Goal: Information Seeking & Learning: Learn about a topic

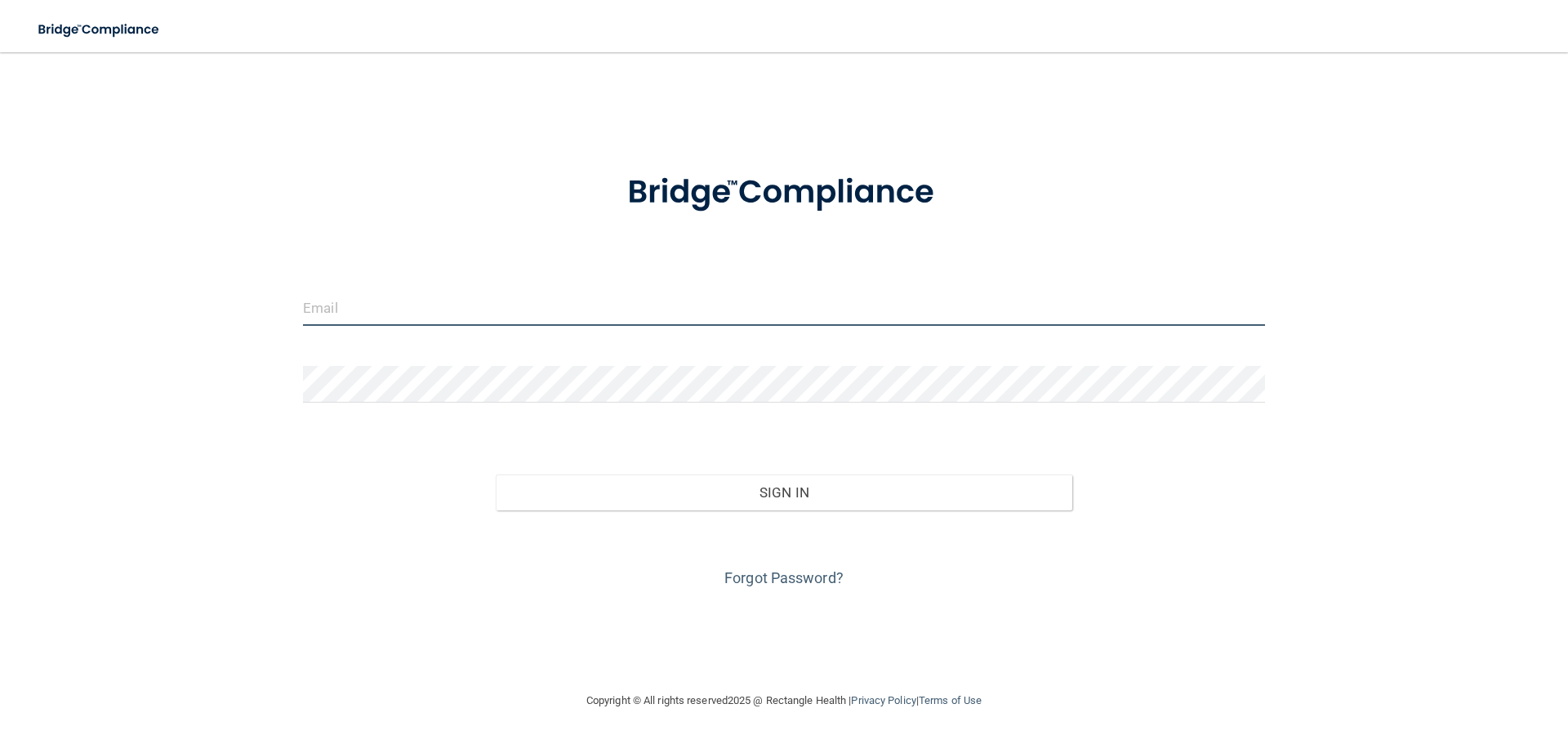
click at [324, 307] on input "email" at bounding box center [784, 307] width 962 height 36
type input "[EMAIL_ADDRESS][DOMAIN_NAME]"
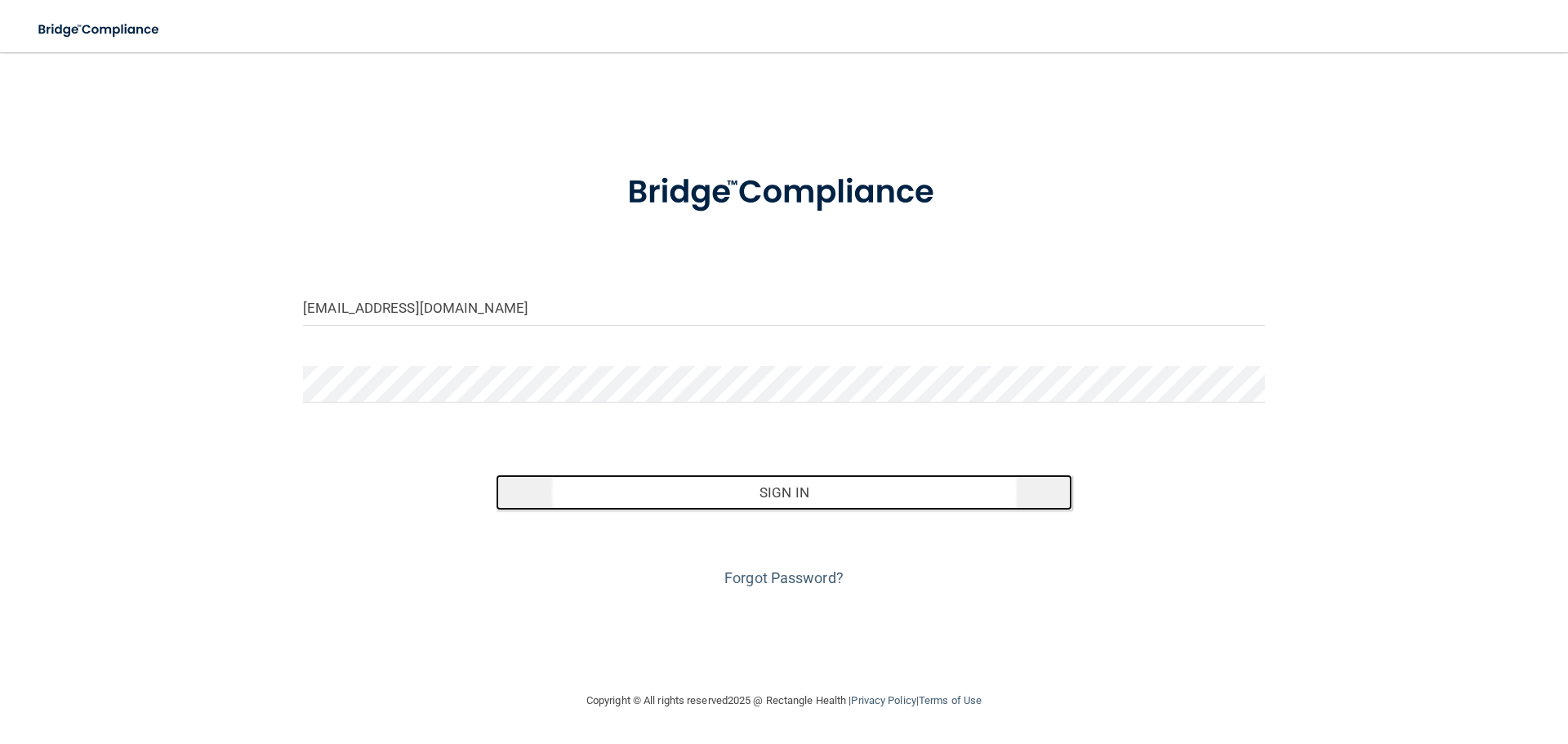
click at [731, 495] on button "Sign In" at bounding box center [784, 493] width 578 height 36
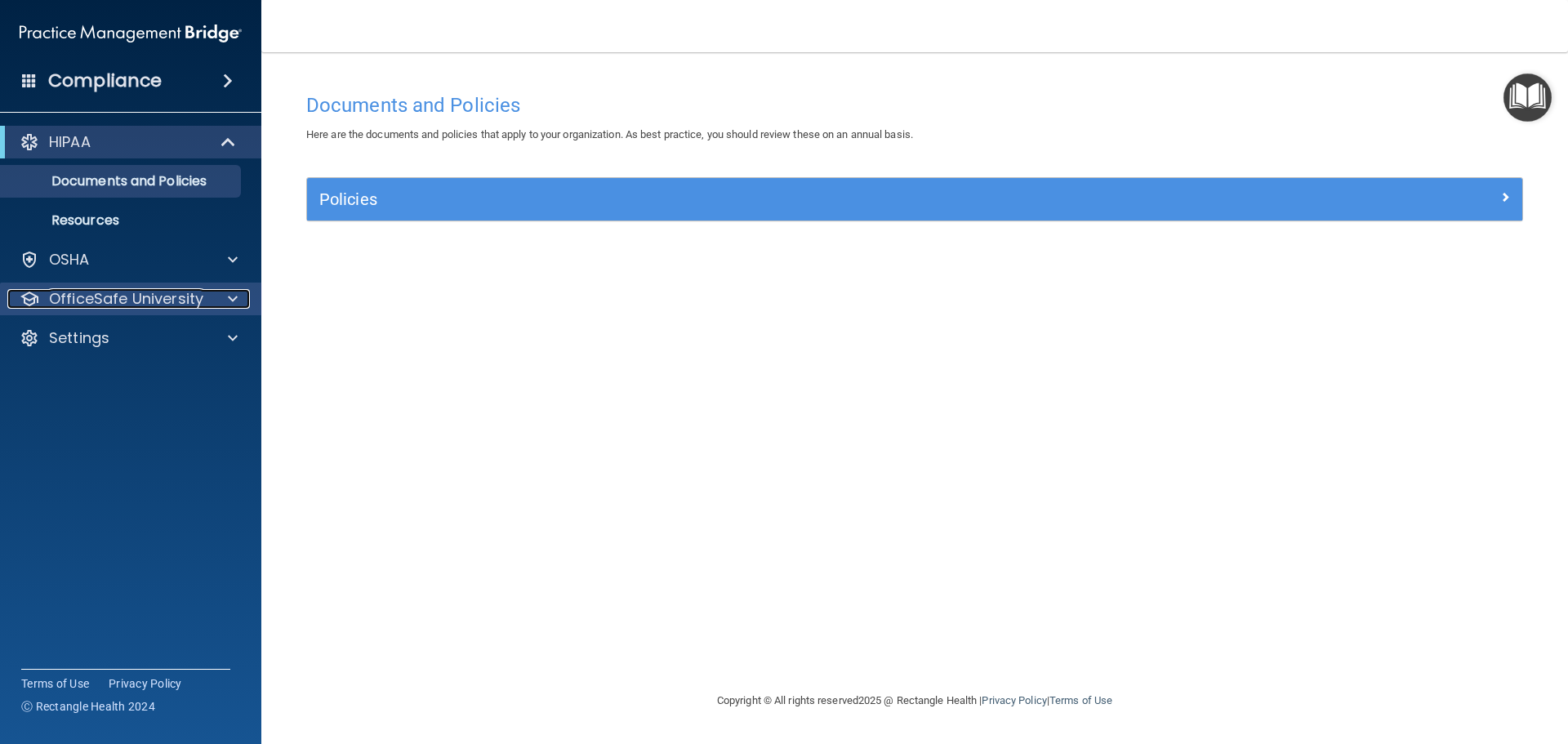
click at [117, 297] on p "OfficeSafe University" at bounding box center [125, 298] width 154 height 20
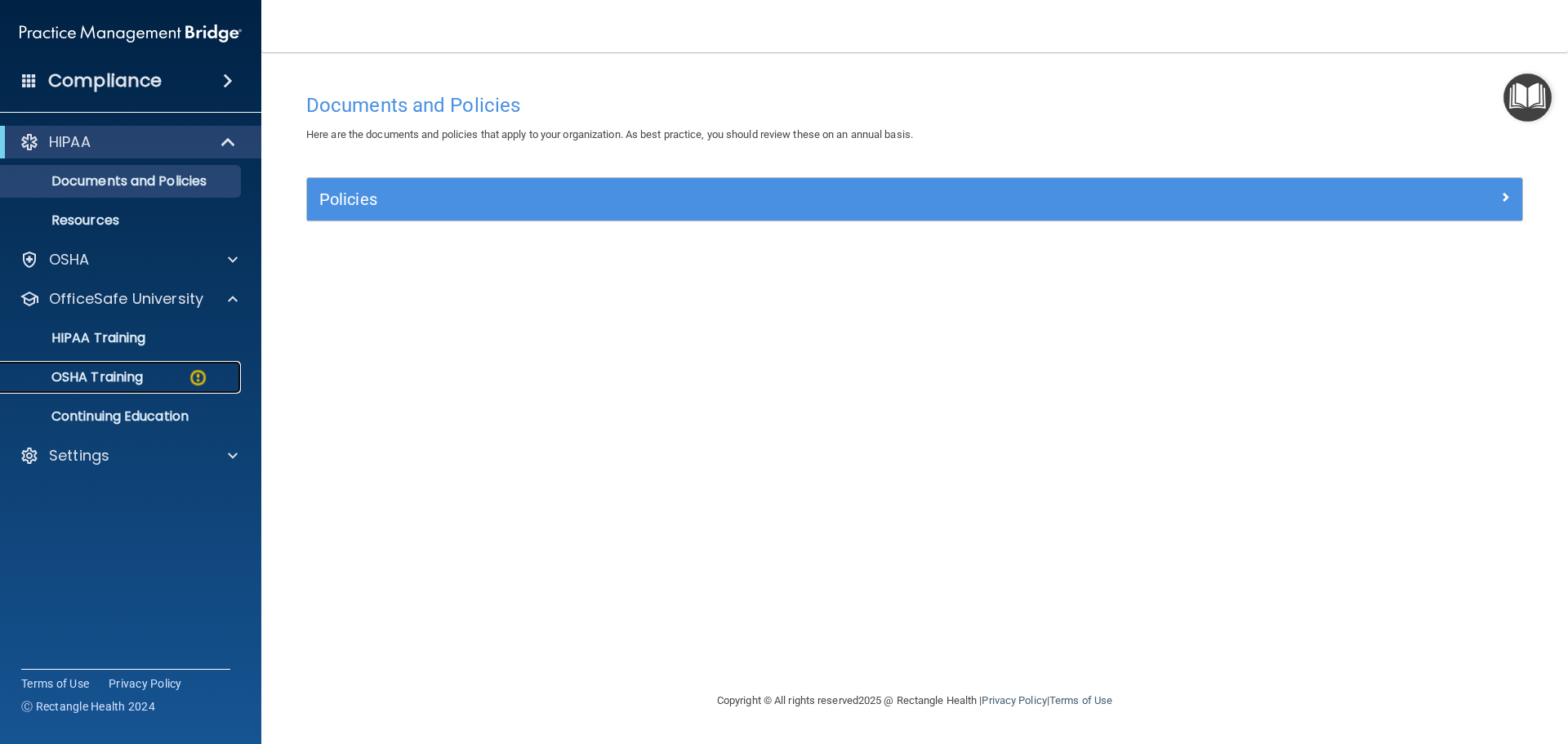
click at [94, 378] on p "OSHA Training" at bounding box center [77, 377] width 133 height 16
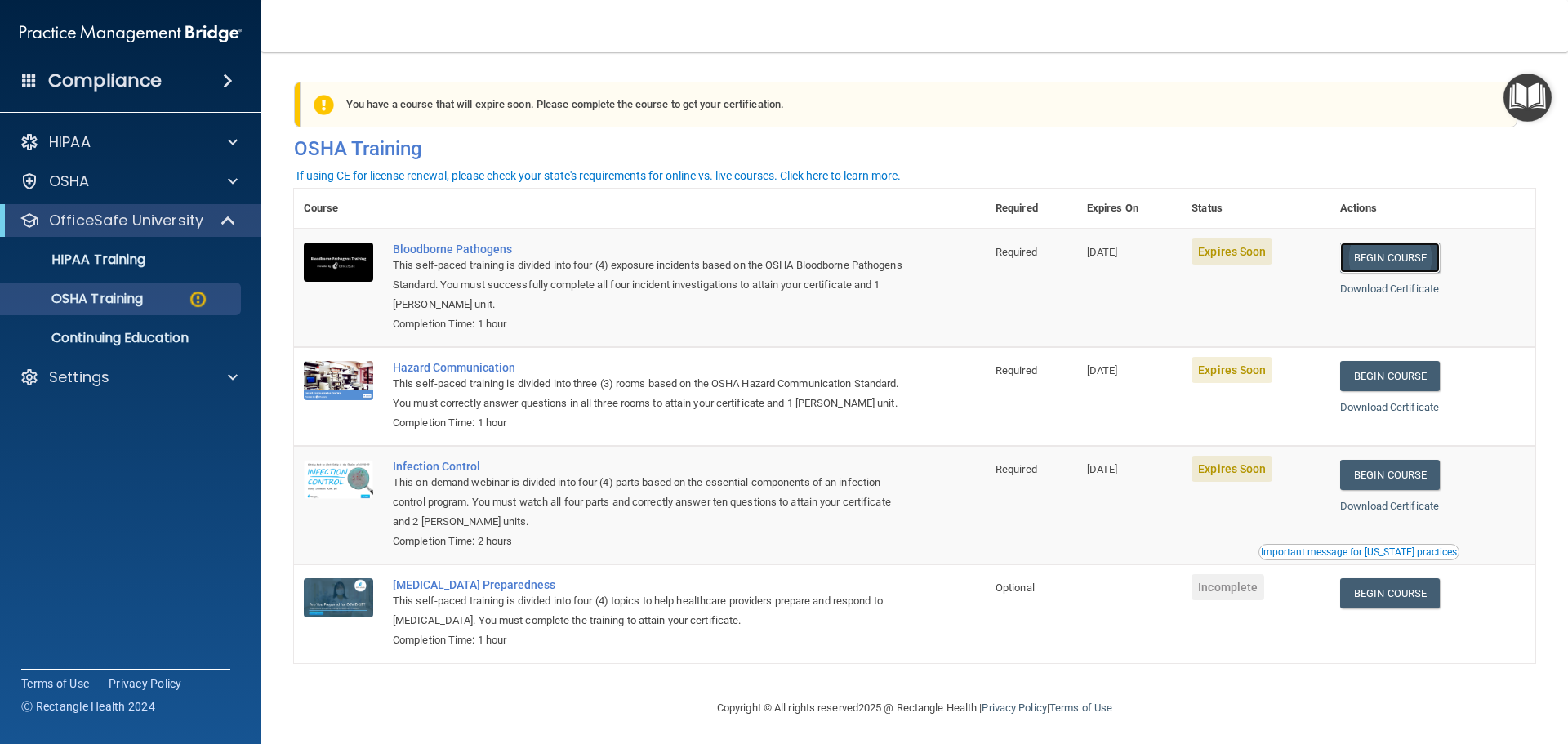
click at [1399, 258] on link "Begin Course" at bounding box center [1389, 257] width 100 height 30
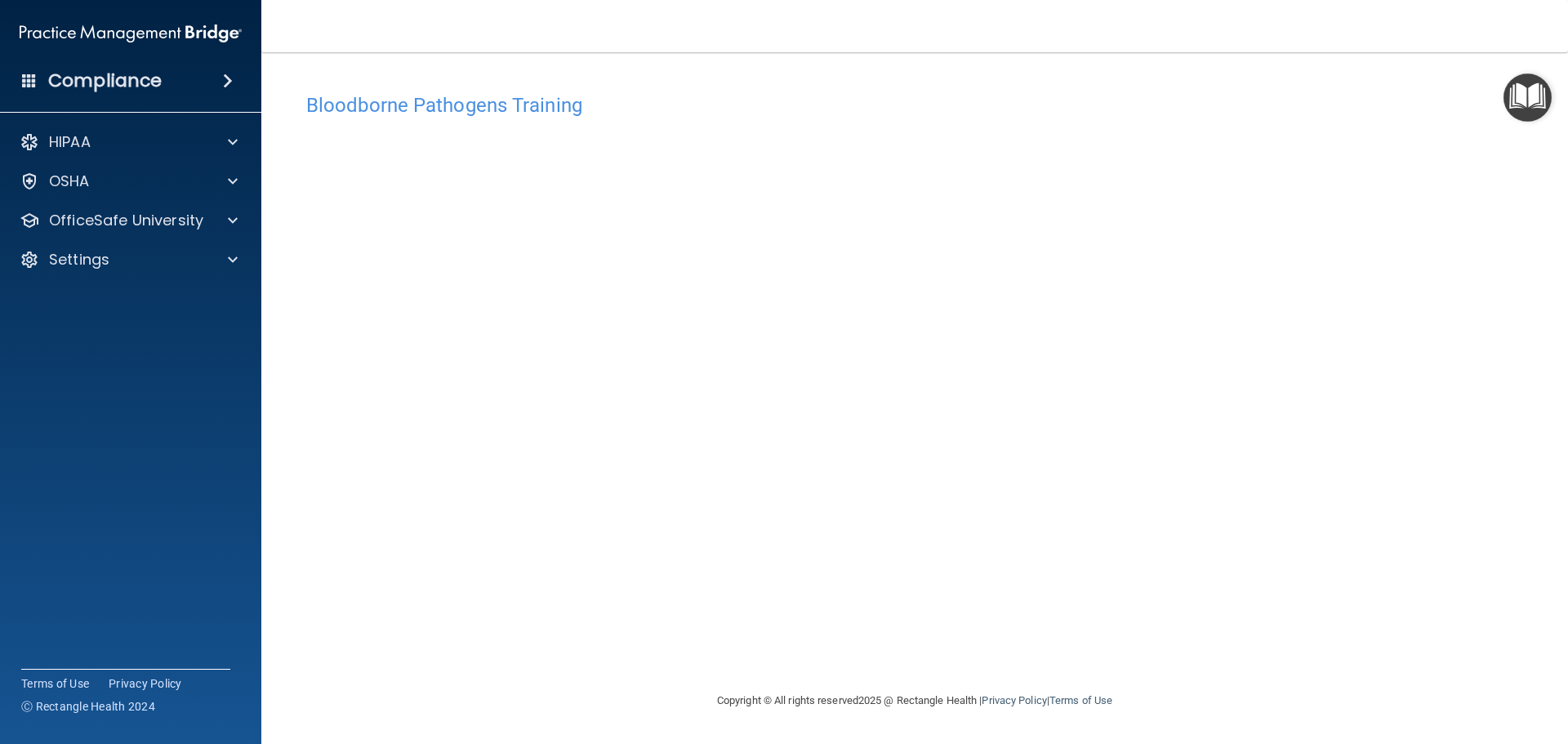
click at [976, 631] on div "Bloodborne Pathogens Training This course doesn’t expire until 10/14/2025. Are …" at bounding box center [914, 388] width 1242 height 606
click at [835, 76] on div "Bloodborne Pathogens Training This course doesn’t expire until 10/14/2025. Are …" at bounding box center [914, 371] width 1242 height 606
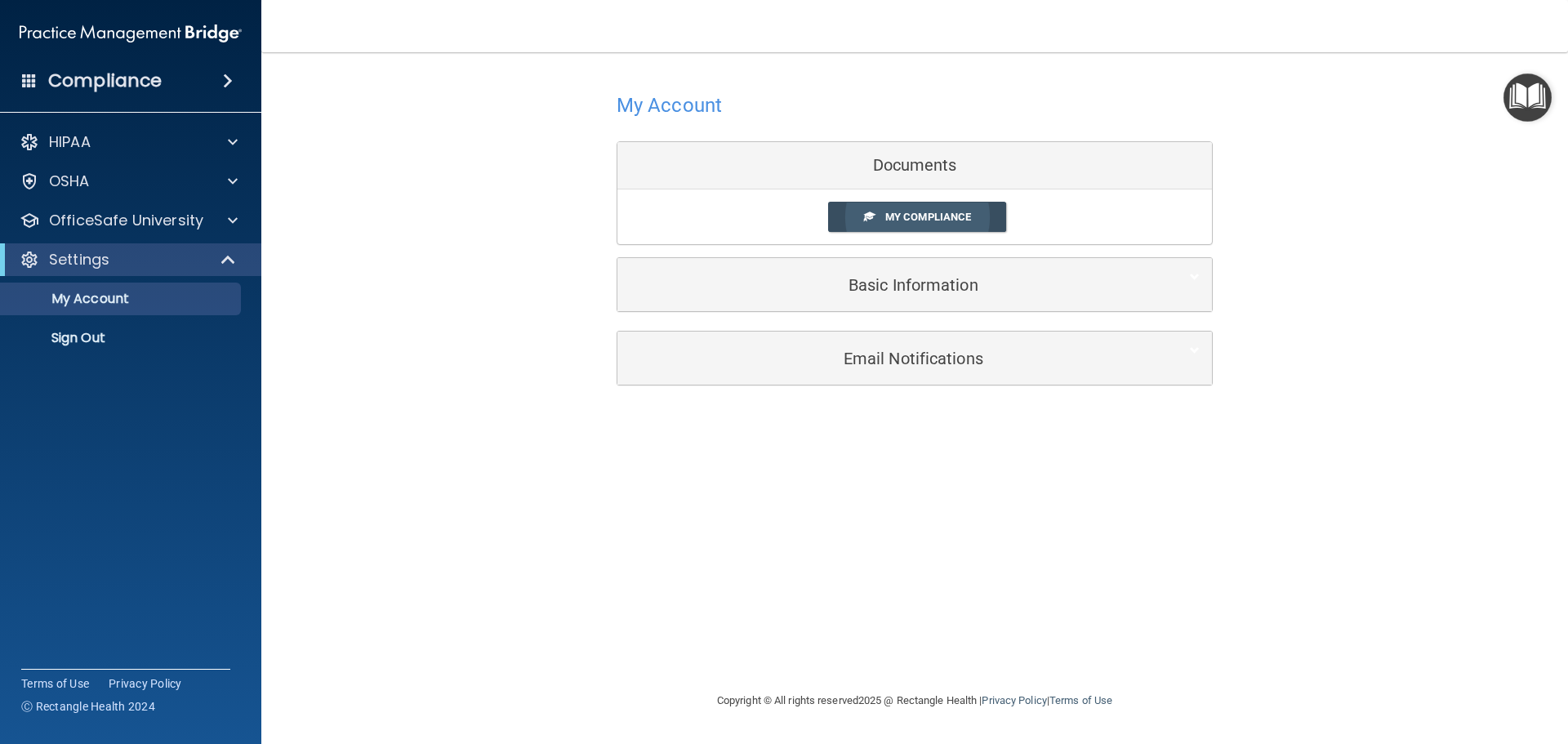
click at [915, 222] on span "My Compliance" at bounding box center [928, 216] width 86 height 12
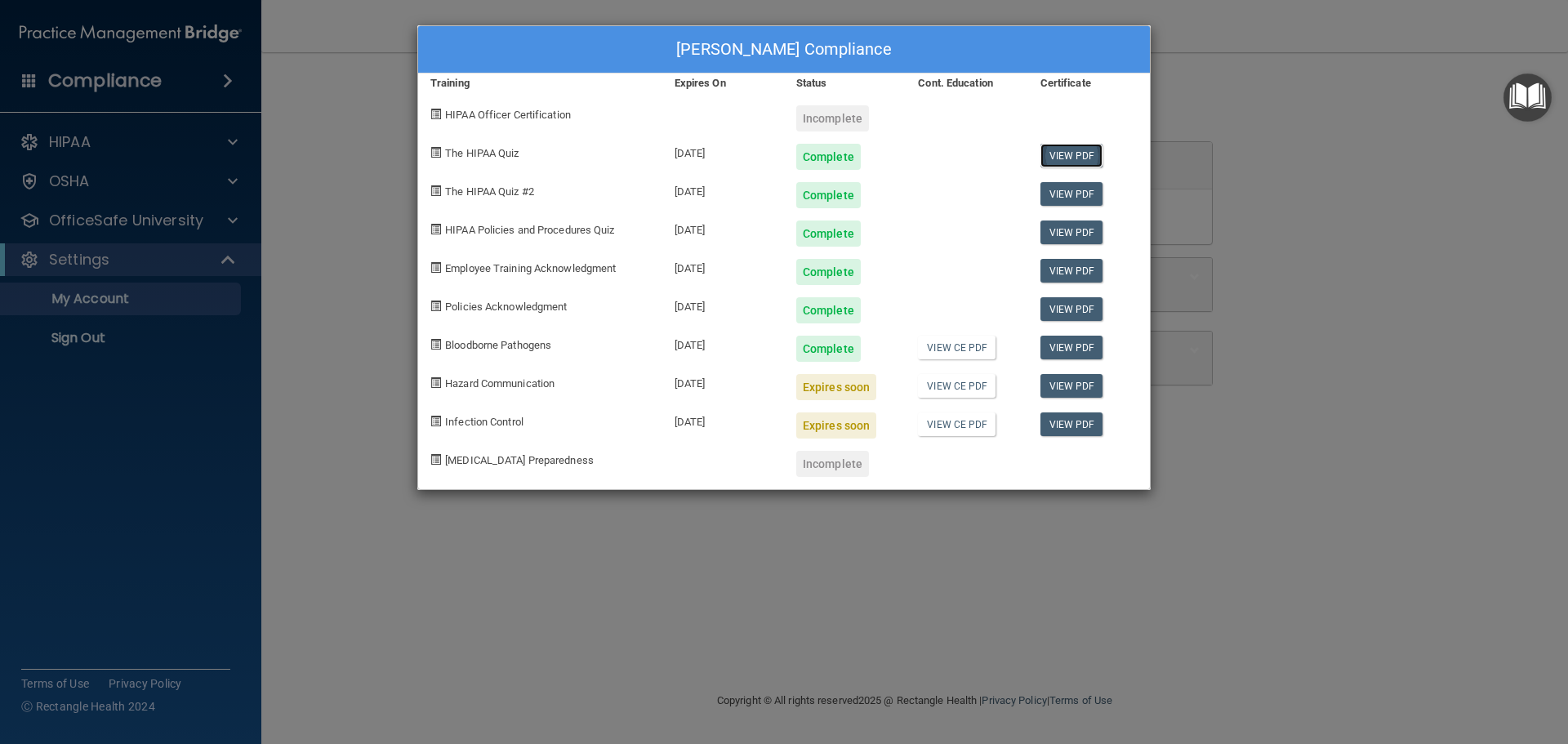
click at [1054, 152] on link "View PDF" at bounding box center [1072, 155] width 63 height 23
click at [1081, 191] on link "View PDF" at bounding box center [1072, 193] width 63 height 23
click at [1057, 351] on link "View PDF" at bounding box center [1072, 347] width 63 height 23
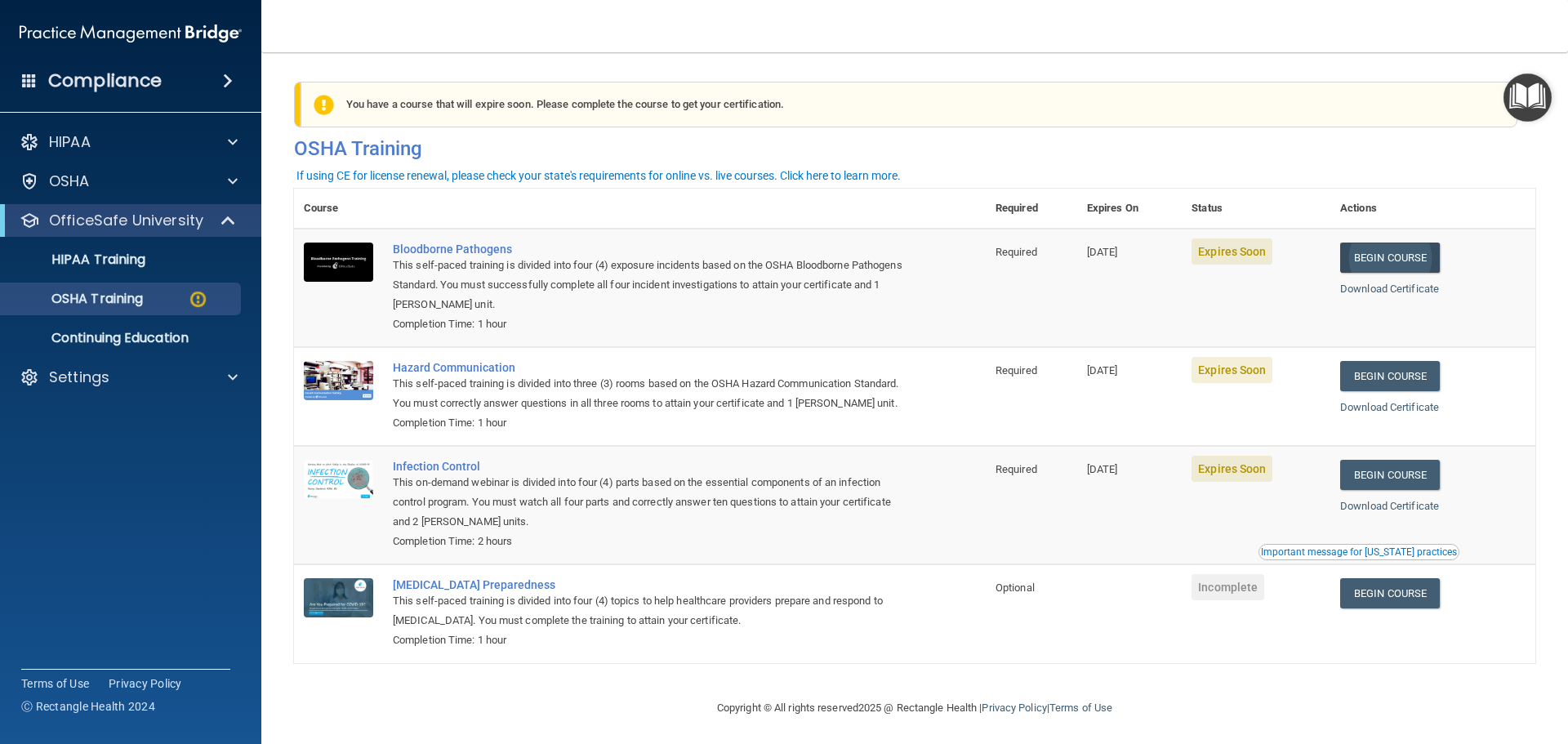
click at [1392, 254] on link "Begin Course" at bounding box center [1389, 257] width 100 height 30
click at [1378, 255] on link "Begin Course" at bounding box center [1389, 257] width 100 height 30
click at [55, 222] on p "OfficeSafe University" at bounding box center [125, 220] width 154 height 20
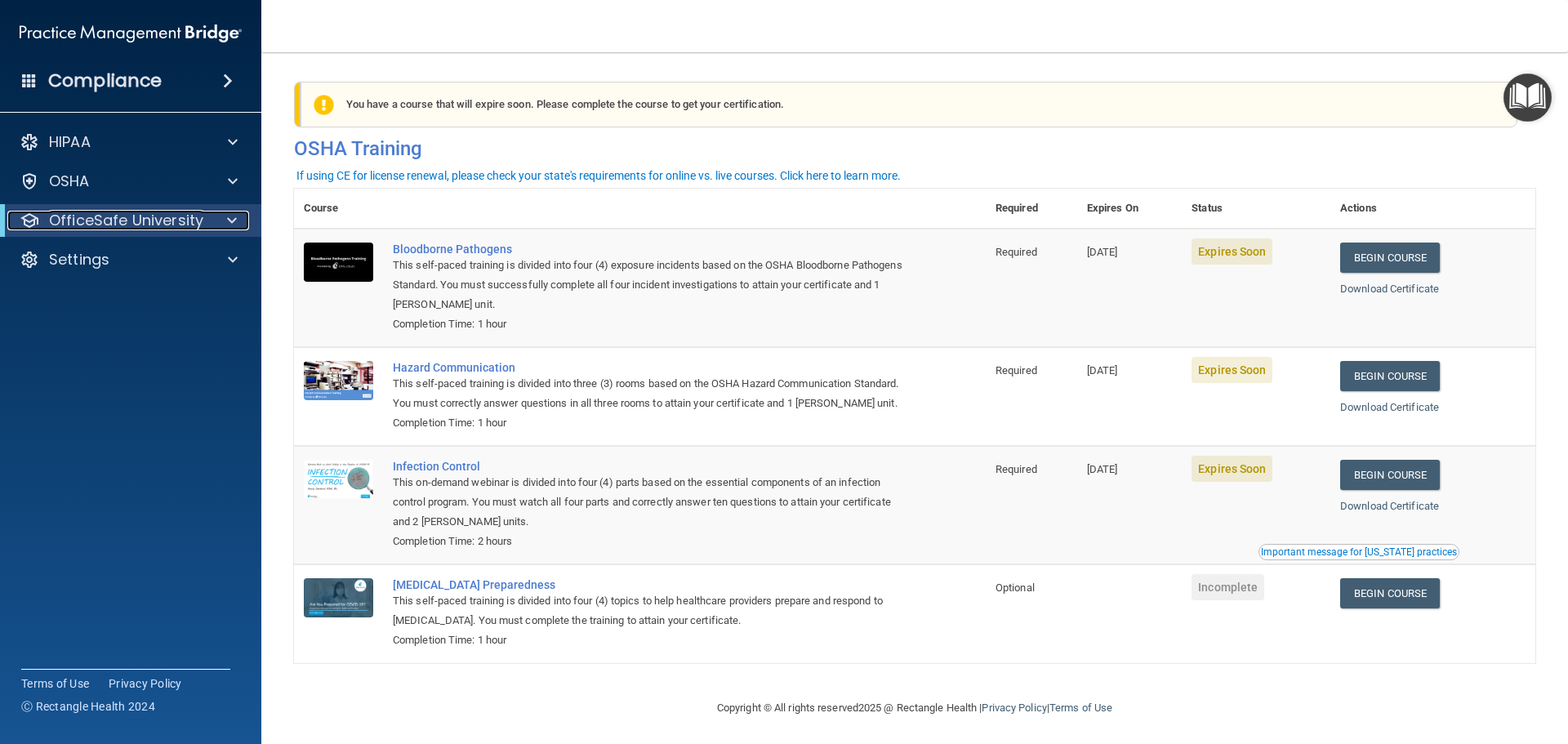
click at [55, 222] on p "OfficeSafe University" at bounding box center [125, 220] width 154 height 20
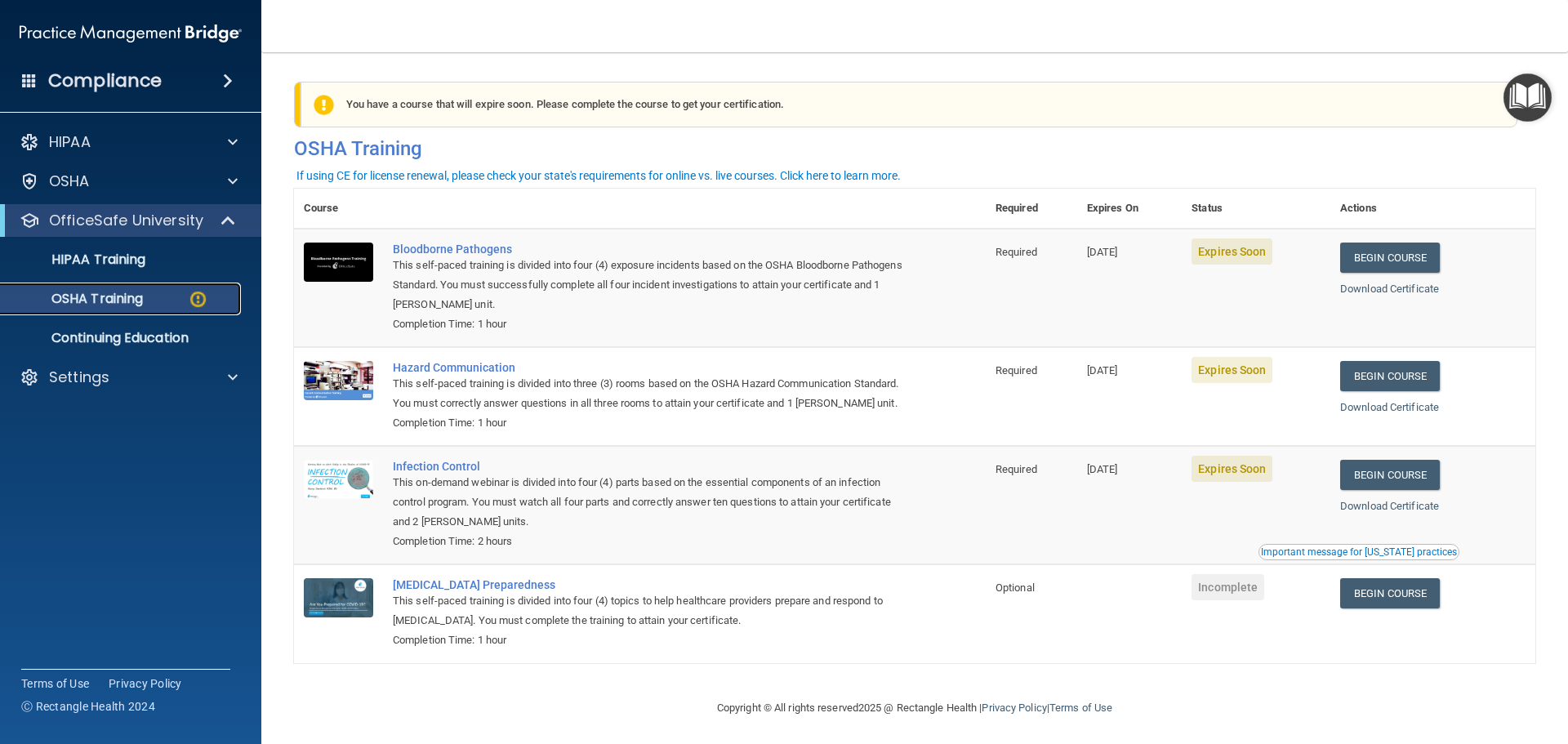
click at [95, 304] on p "OSHA Training" at bounding box center [77, 298] width 133 height 16
click at [196, 299] on img at bounding box center [198, 299] width 21 height 21
click at [1389, 377] on link "Begin Course" at bounding box center [1389, 376] width 100 height 30
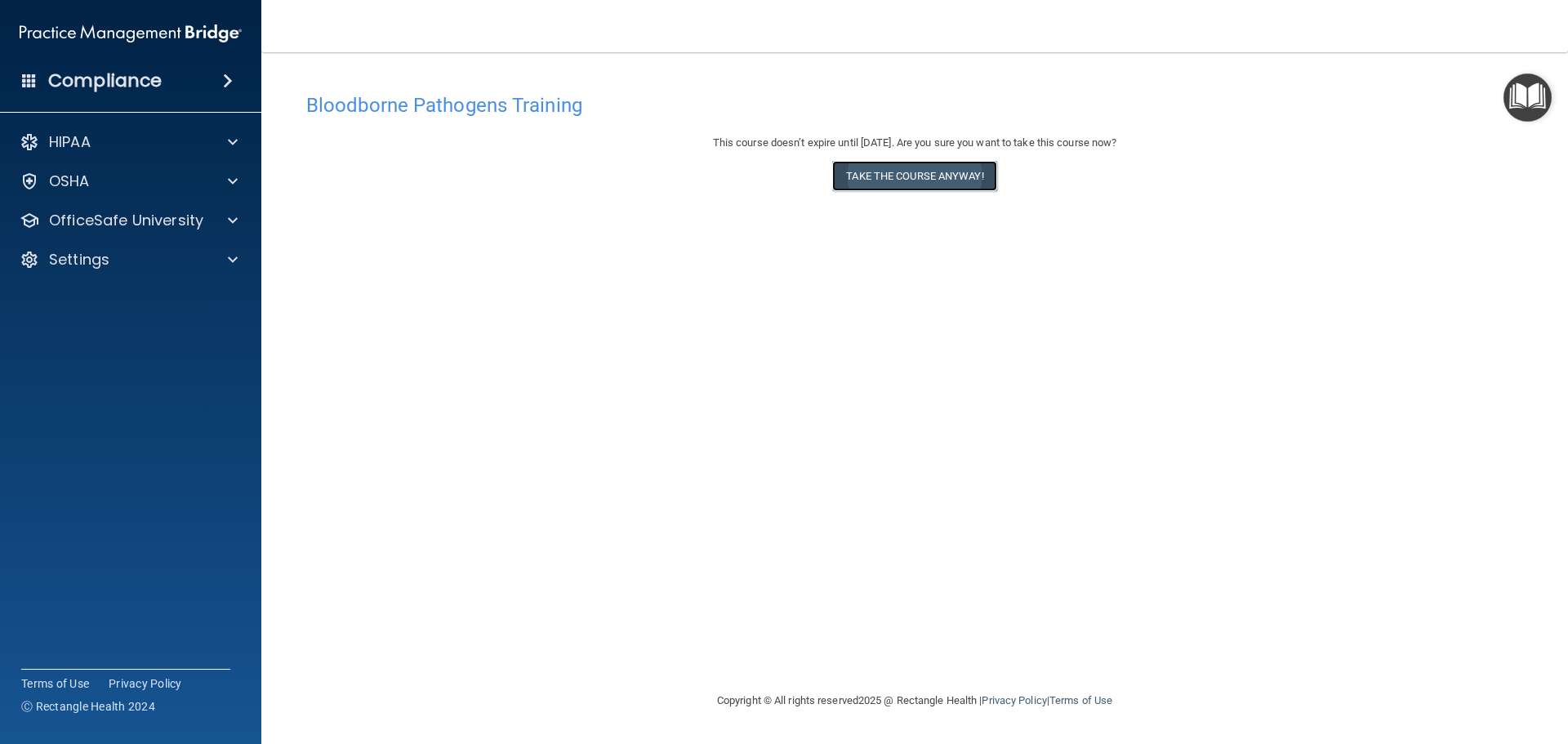
click at [928, 171] on button "Take the course anyway!" at bounding box center [914, 176] width 165 height 30
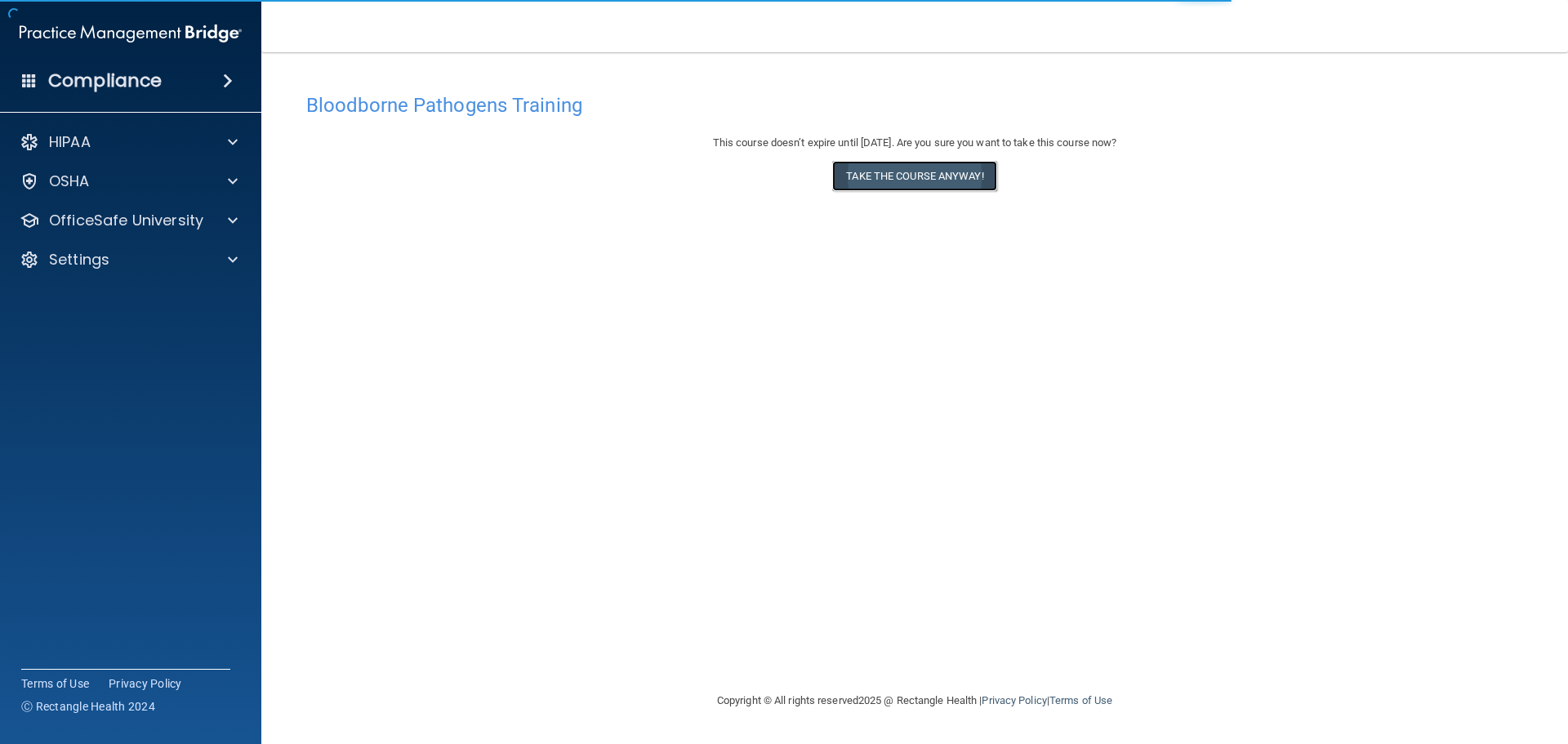
click at [891, 181] on button "Take the course anyway!" at bounding box center [914, 176] width 165 height 30
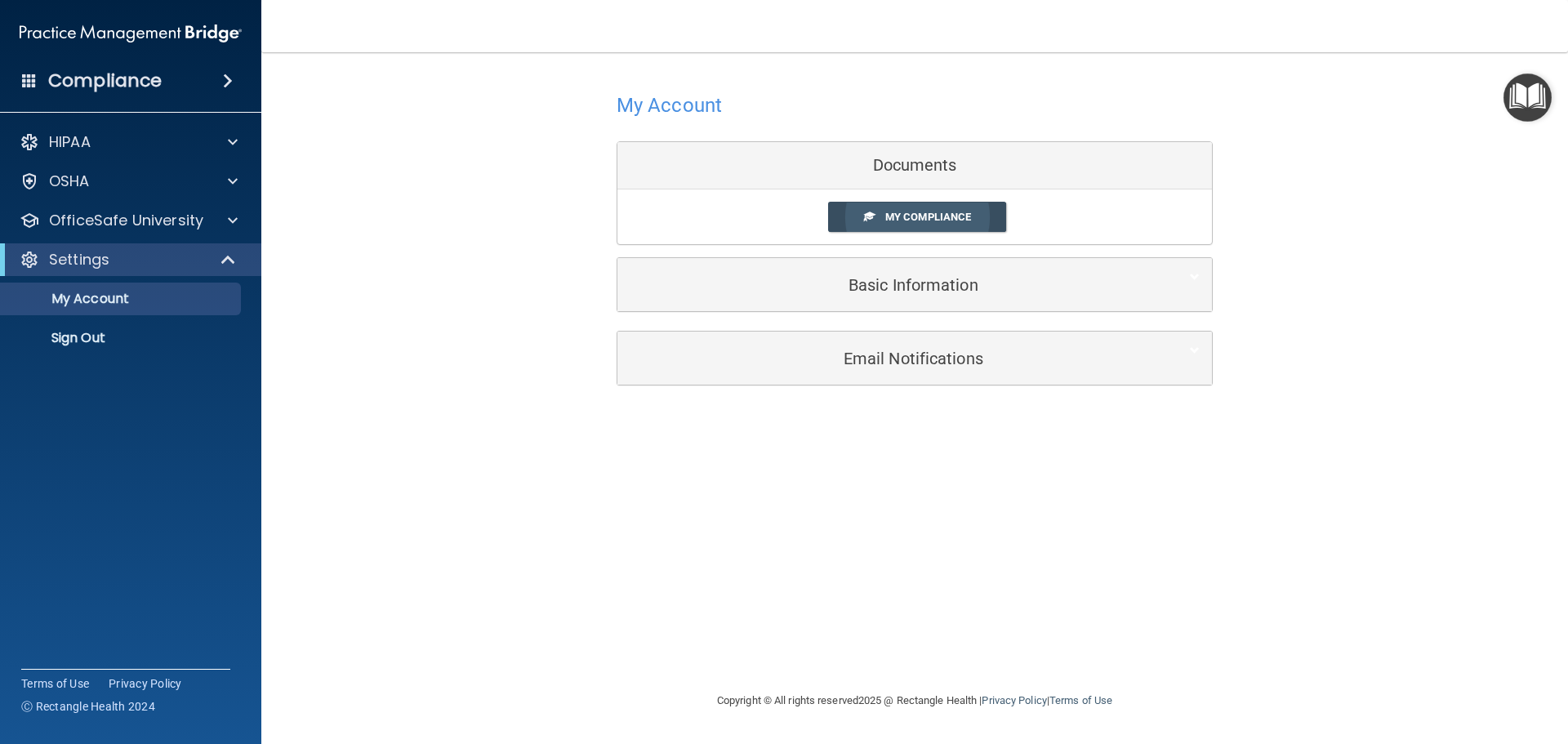
click at [961, 222] on span "My Compliance" at bounding box center [928, 216] width 86 height 12
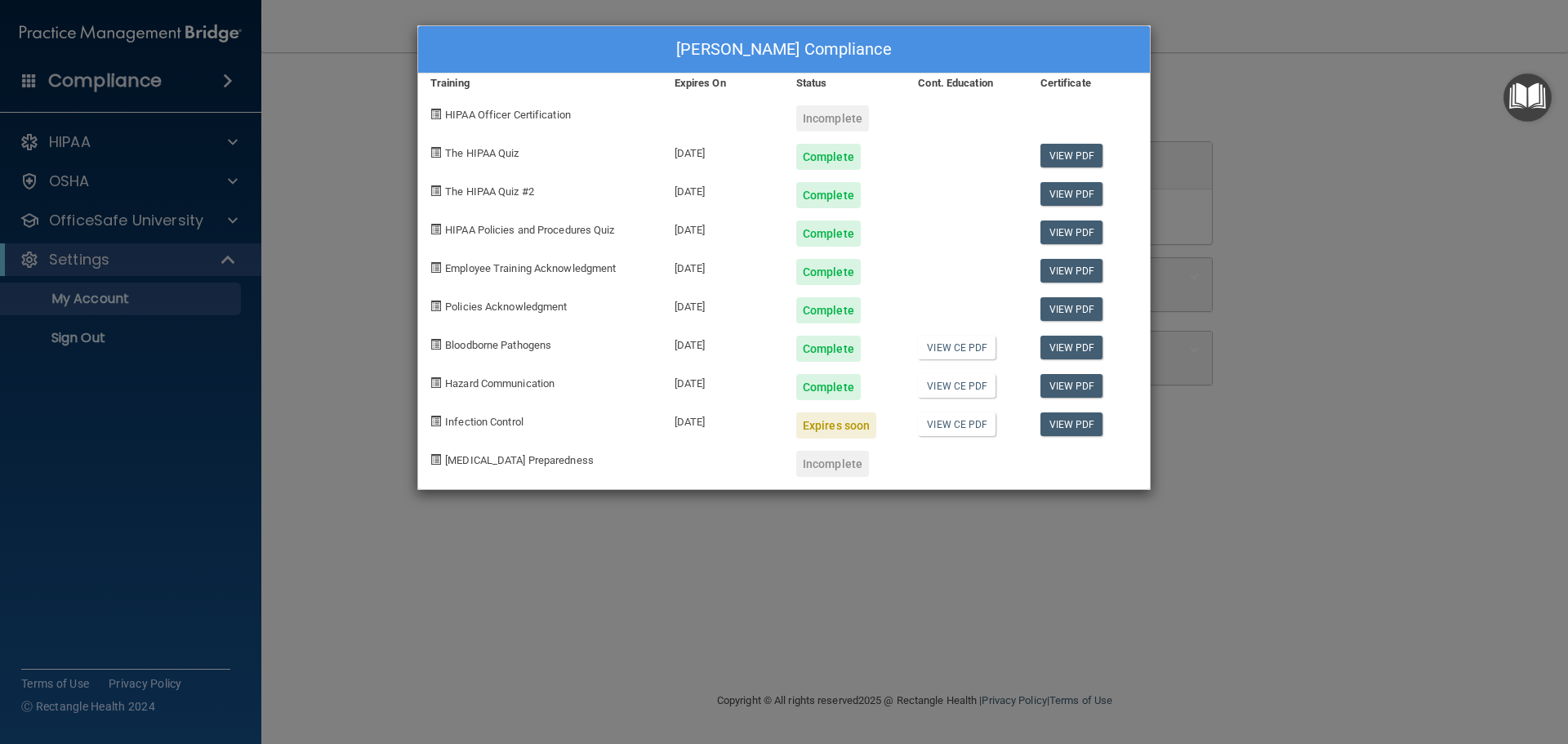
click at [826, 425] on div "Expires soon" at bounding box center [837, 425] width 80 height 26
click at [945, 421] on link "View CE PDF" at bounding box center [957, 423] width 78 height 23
click at [821, 423] on div "Expires soon" at bounding box center [837, 425] width 80 height 26
click at [808, 424] on div "Expires soon" at bounding box center [837, 425] width 80 height 26
click at [1064, 429] on link "View PDF" at bounding box center [1072, 423] width 63 height 23
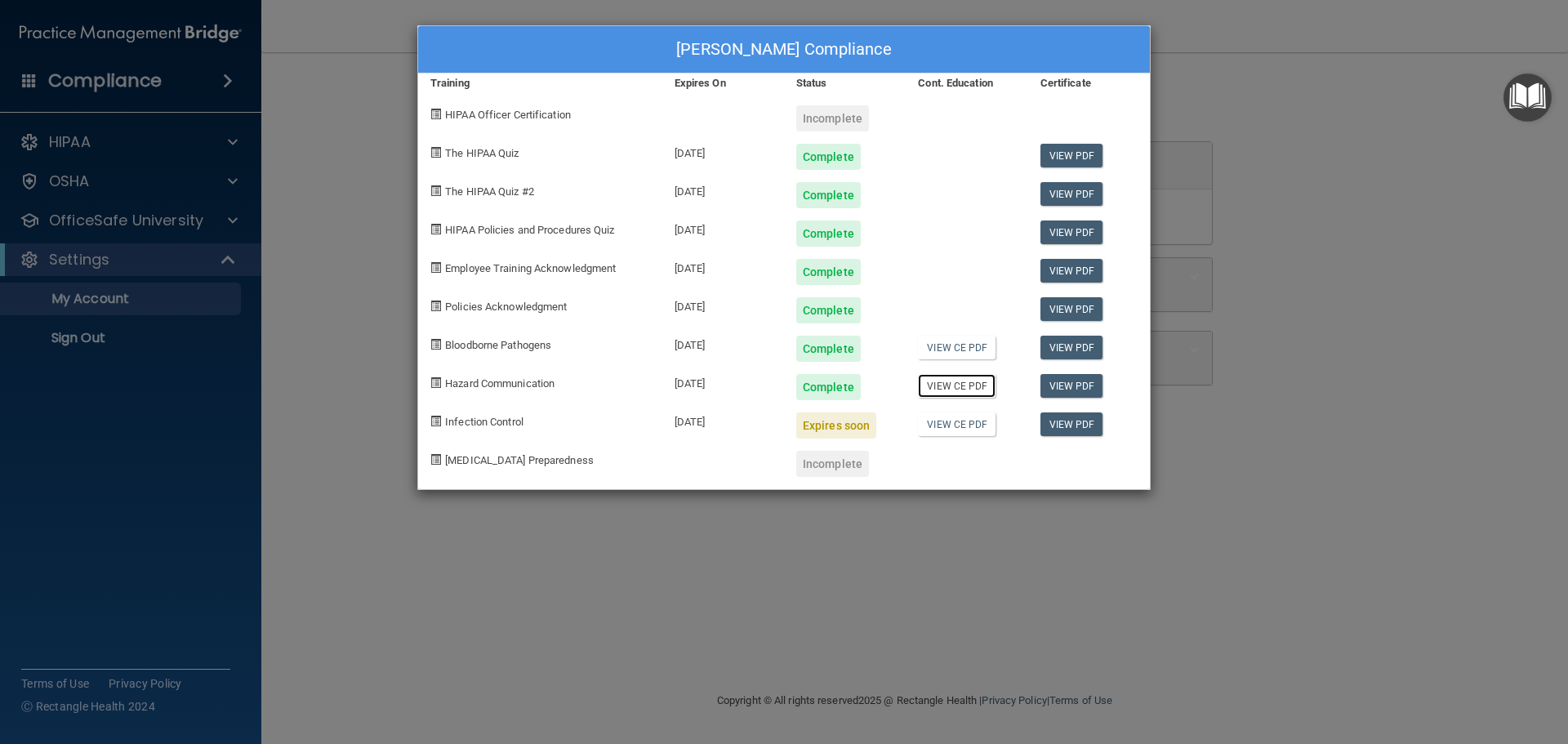
click at [971, 391] on link "View CE PDF" at bounding box center [957, 385] width 78 height 23
click at [965, 416] on link "View CE PDF" at bounding box center [957, 423] width 78 height 23
click at [440, 419] on span at bounding box center [435, 421] width 10 height 10
click at [493, 425] on span "Infection Control" at bounding box center [484, 422] width 79 height 12
click at [814, 426] on div "Expires soon" at bounding box center [837, 425] width 80 height 26
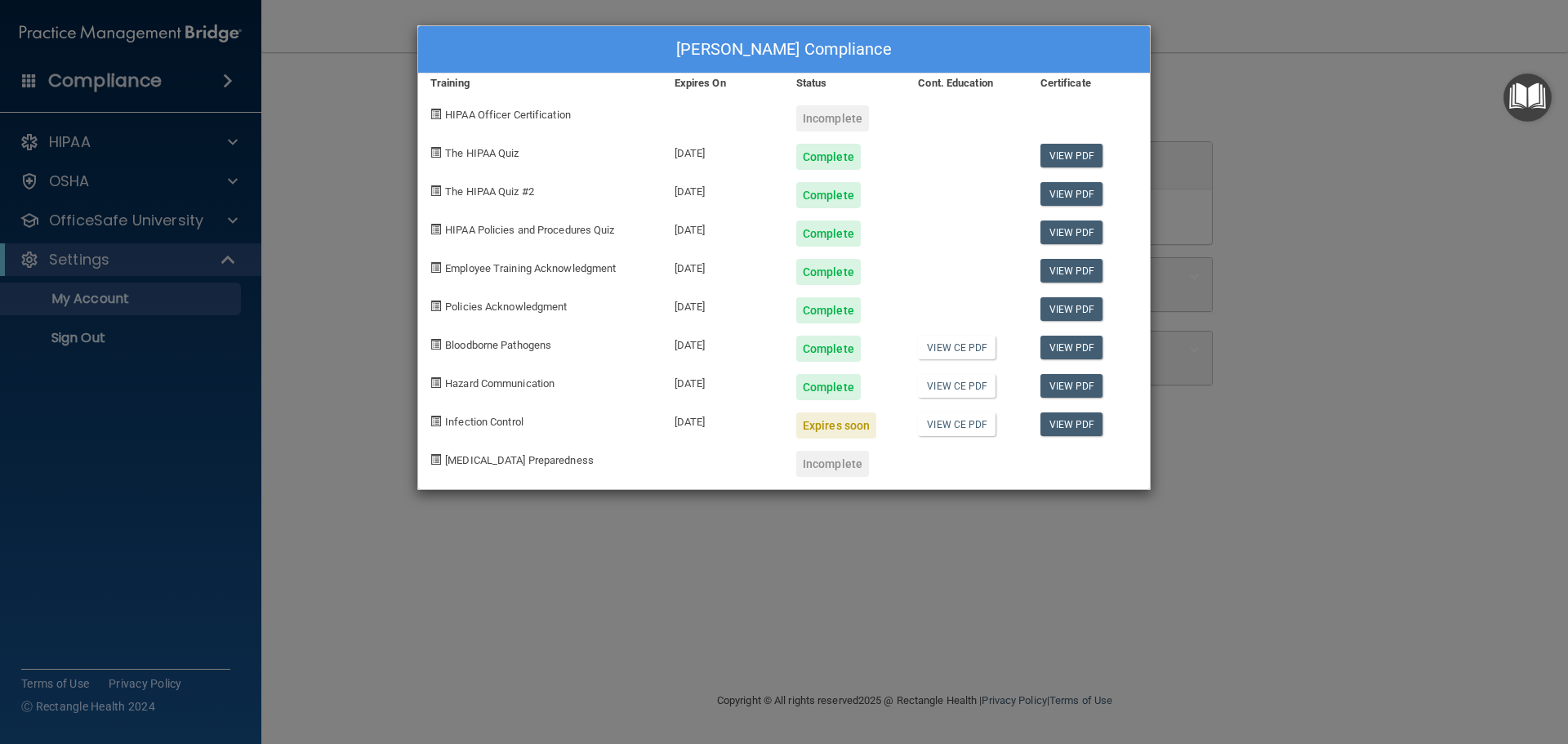
click at [814, 426] on div "Expires soon" at bounding box center [837, 425] width 80 height 26
